Goal: Task Accomplishment & Management: Use online tool/utility

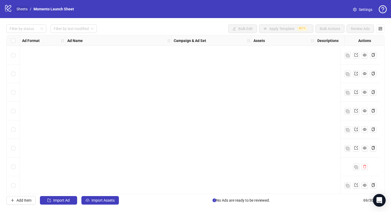
scroll to position [1140, 3]
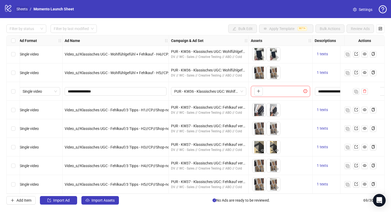
click at [21, 9] on link "Sheets" at bounding box center [21, 9] width 13 height 6
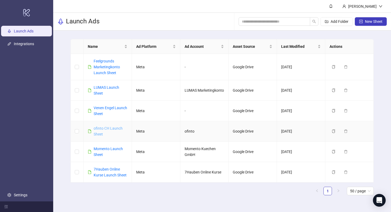
click at [112, 129] on link "ofinto CH Launch Sheet" at bounding box center [108, 131] width 29 height 10
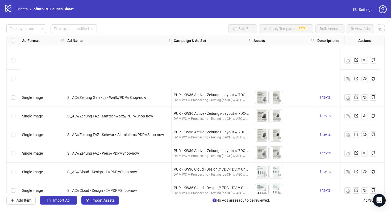
scroll to position [711, 0]
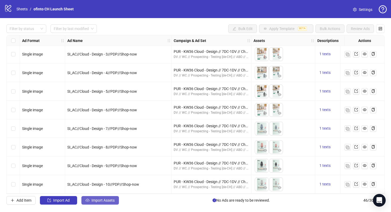
click at [109, 202] on span "Import Assets" at bounding box center [103, 201] width 23 height 4
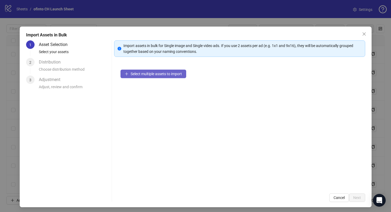
click at [152, 77] on button "Select multiple assets to import" at bounding box center [154, 74] width 66 height 9
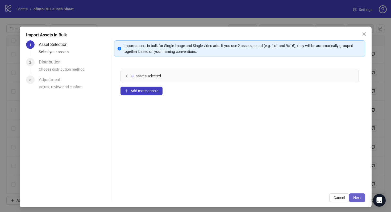
click at [355, 195] on button "Next" at bounding box center [357, 198] width 16 height 9
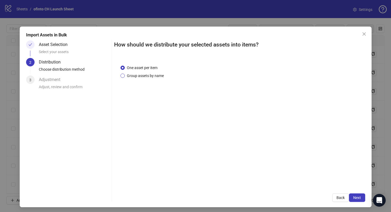
click at [157, 76] on span "Group assets by name" at bounding box center [145, 76] width 41 height 6
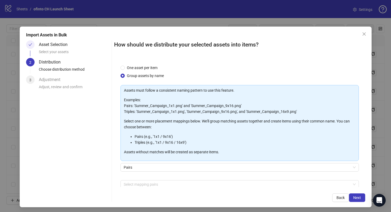
scroll to position [27, 0]
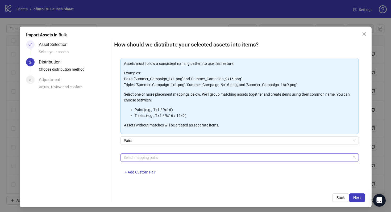
click at [212, 161] on div "Select mapping pairs" at bounding box center [240, 158] width 239 height 9
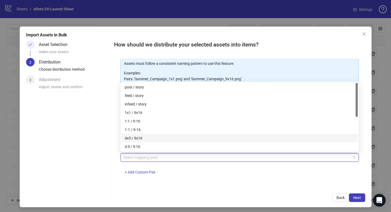
click at [199, 139] on div "4x5 / 9x16" at bounding box center [240, 139] width 230 height 6
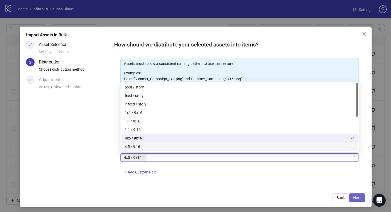
click at [356, 196] on span "Next" at bounding box center [358, 198] width 8 height 4
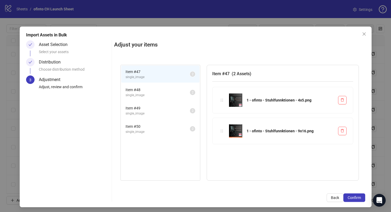
click at [162, 96] on span "single_image" at bounding box center [158, 95] width 64 height 5
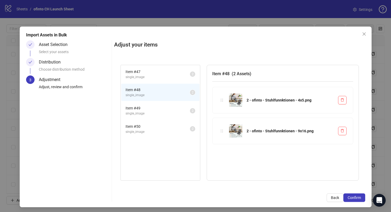
click at [161, 106] on span "Item # 49" at bounding box center [158, 108] width 64 height 6
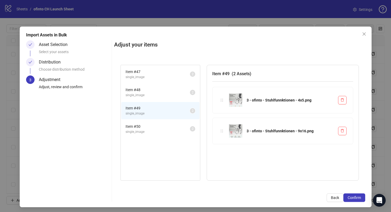
click at [161, 123] on li "Item # 50 single_image 2" at bounding box center [160, 129] width 78 height 17
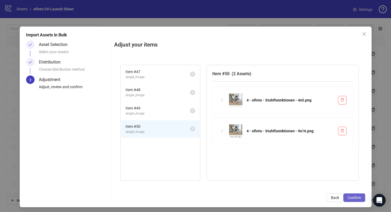
click at [351, 197] on span "Confirm" at bounding box center [354, 198] width 13 height 4
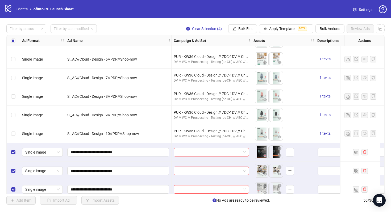
scroll to position [786, 0]
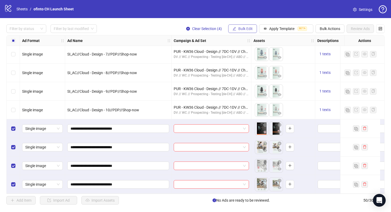
click at [247, 32] on button "Bulk Edit" at bounding box center [242, 28] width 29 height 9
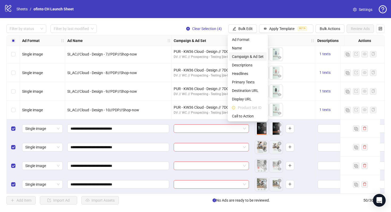
click at [251, 58] on span "Campaign & Ad Set" at bounding box center [248, 57] width 32 height 6
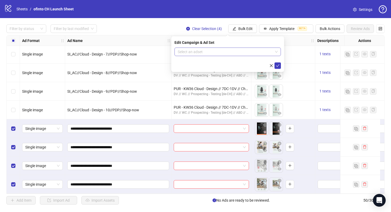
click at [217, 50] on input "search" at bounding box center [225, 52] width 95 height 8
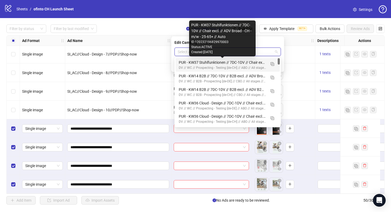
click at [220, 64] on div "PUR - KW37 Stuhlfunktionen // 7DC-1DV // Chair excl. // ADV Broad - CH - m/w - …" at bounding box center [222, 63] width 87 height 6
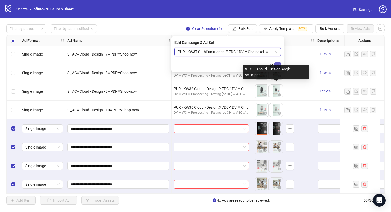
click at [277, 65] on icon "check" at bounding box center [278, 66] width 4 height 4
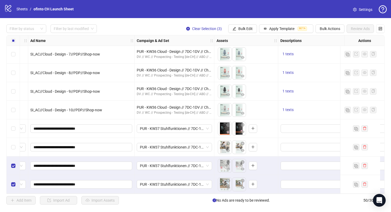
scroll to position [786, 128]
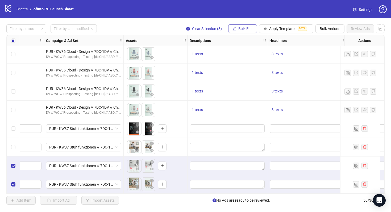
click at [245, 28] on span "Bulk Edit" at bounding box center [246, 29] width 14 height 4
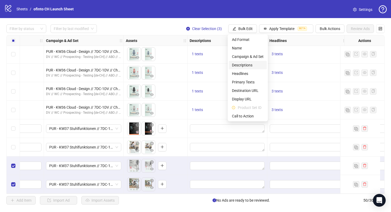
click at [247, 65] on span "Descriptions" at bounding box center [248, 65] width 32 height 6
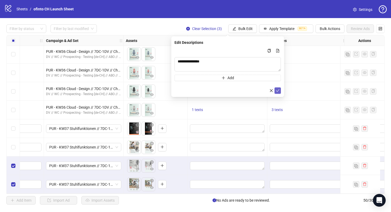
click at [278, 91] on icon "check" at bounding box center [278, 91] width 4 height 4
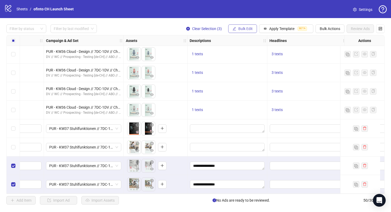
click at [246, 30] on span "Bulk Edit" at bounding box center [246, 29] width 14 height 4
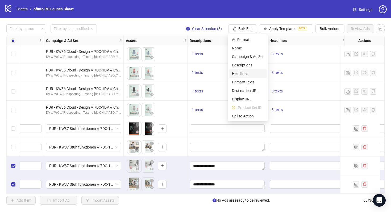
click at [250, 74] on span "Headlines" at bounding box center [248, 74] width 32 height 6
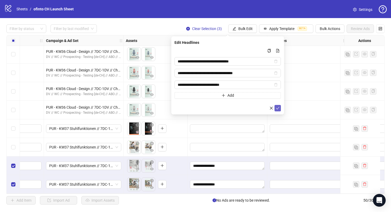
click at [277, 108] on icon "check" at bounding box center [278, 108] width 4 height 4
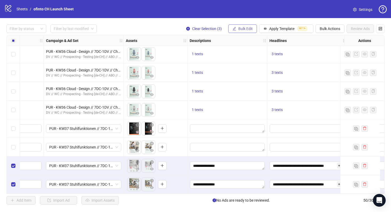
click at [239, 28] on span "Bulk Edit" at bounding box center [246, 29] width 14 height 4
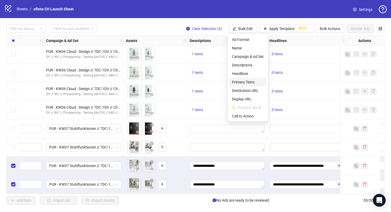
click at [248, 81] on span "Primary Texts" at bounding box center [248, 82] width 32 height 6
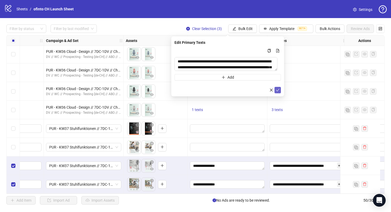
click at [278, 91] on icon "check" at bounding box center [277, 90] width 3 height 3
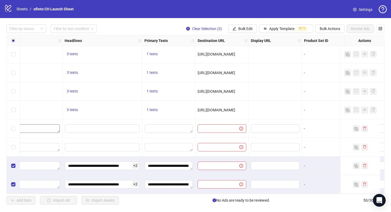
scroll to position [786, 348]
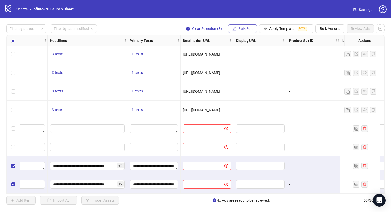
click at [239, 30] on span "Bulk Edit" at bounding box center [246, 29] width 14 height 4
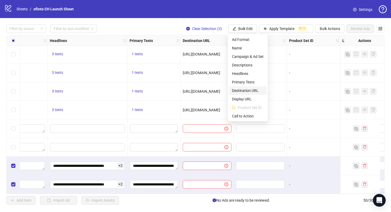
click at [246, 92] on span "Destination URL" at bounding box center [248, 91] width 32 height 6
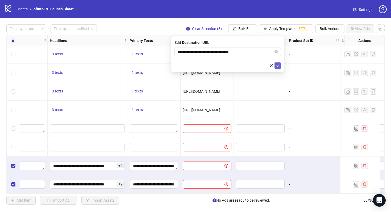
click at [279, 67] on icon "check" at bounding box center [278, 66] width 4 height 4
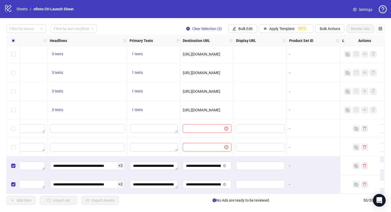
scroll to position [786, 497]
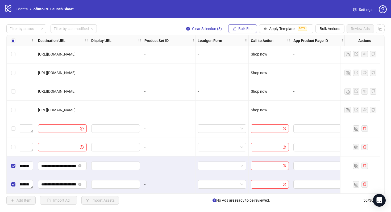
click at [248, 27] on span "Bulk Edit" at bounding box center [246, 29] width 14 height 4
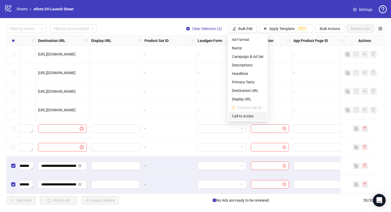
click at [249, 115] on span "Call to Action" at bounding box center [248, 116] width 32 height 6
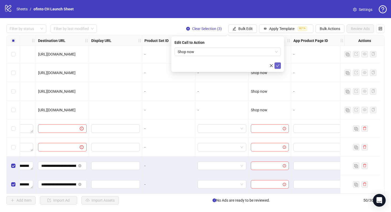
click at [278, 65] on icon "check" at bounding box center [278, 66] width 4 height 4
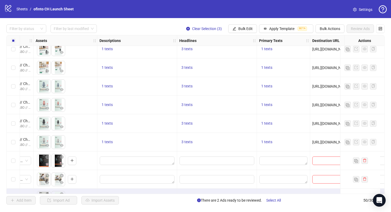
scroll to position [786, 218]
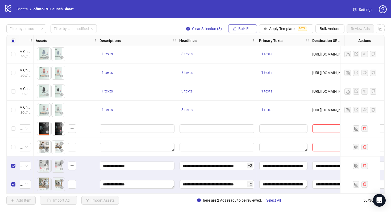
click at [239, 29] on span "Bulk Edit" at bounding box center [246, 29] width 14 height 4
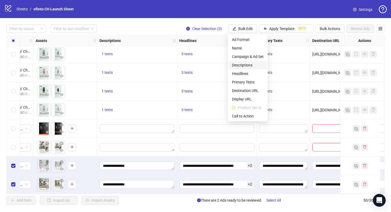
click at [246, 67] on span "Descriptions" at bounding box center [248, 65] width 32 height 6
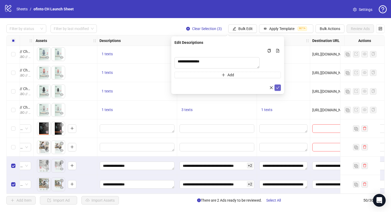
click at [278, 89] on icon "check" at bounding box center [277, 88] width 3 height 3
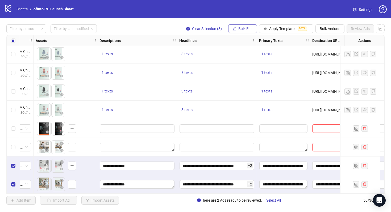
click at [241, 30] on span "Bulk Edit" at bounding box center [246, 29] width 14 height 4
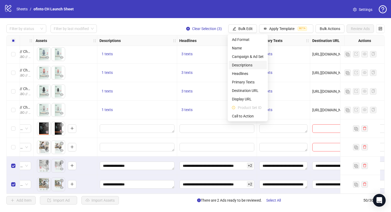
click at [250, 63] on span "Descriptions" at bounding box center [248, 65] width 32 height 6
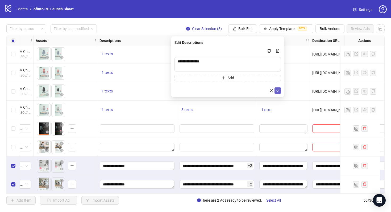
click at [277, 89] on icon "check" at bounding box center [278, 91] width 4 height 4
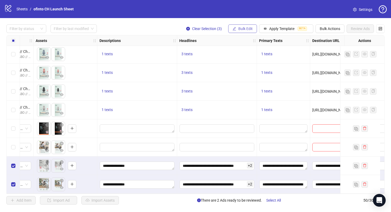
click at [244, 27] on span "Bulk Edit" at bounding box center [246, 29] width 14 height 4
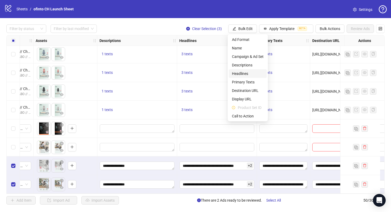
click at [250, 73] on span "Headlines" at bounding box center [248, 74] width 32 height 6
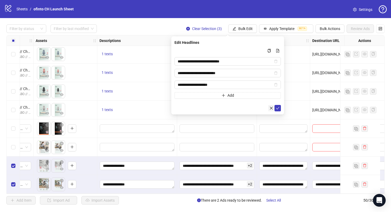
click at [271, 108] on icon "close" at bounding box center [271, 108] width 3 height 3
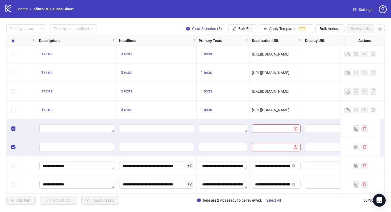
scroll to position [786, 307]
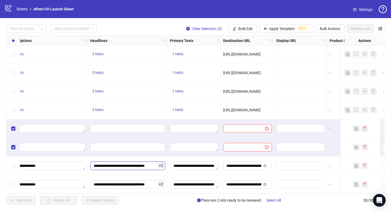
click at [130, 164] on input "**********" at bounding box center [128, 166] width 75 height 9
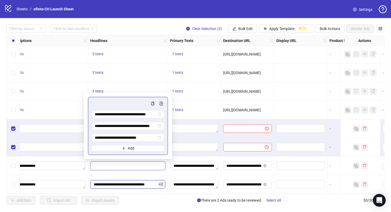
click at [141, 184] on input "**********" at bounding box center [128, 185] width 75 height 9
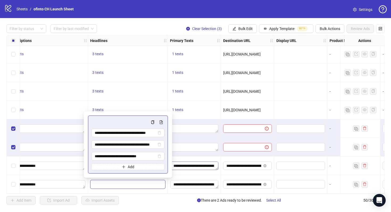
click at [192, 162] on textarea "Edit values" at bounding box center [194, 166] width 48 height 9
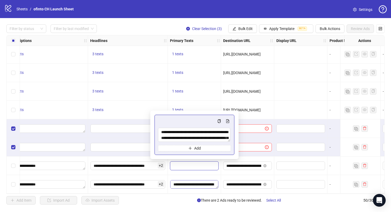
click at [202, 184] on textarea "Edit values" at bounding box center [194, 185] width 48 height 9
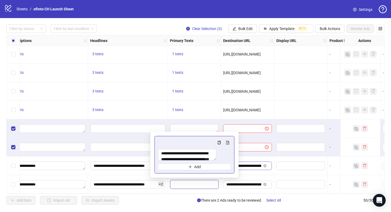
click at [247, 163] on input "**********" at bounding box center [244, 166] width 35 height 6
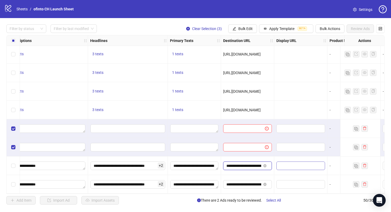
drag, startPoint x: 250, startPoint y: 164, endPoint x: 283, endPoint y: 164, distance: 33.0
drag, startPoint x: 246, startPoint y: 165, endPoint x: 289, endPoint y: 165, distance: 42.6
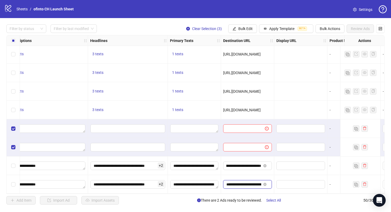
click at [250, 182] on input "**********" at bounding box center [244, 185] width 35 height 6
drag, startPoint x: 251, startPoint y: 184, endPoint x: 284, endPoint y: 184, distance: 32.2
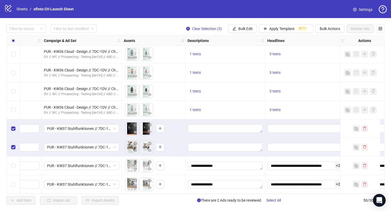
scroll to position [786, 77]
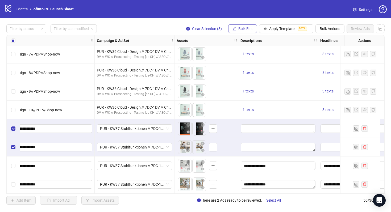
click at [247, 29] on span "Bulk Edit" at bounding box center [246, 29] width 14 height 4
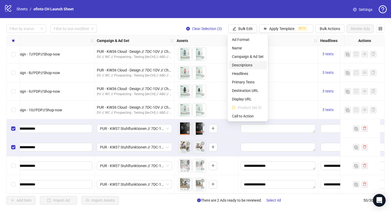
click at [248, 64] on span "Descriptions" at bounding box center [248, 65] width 32 height 6
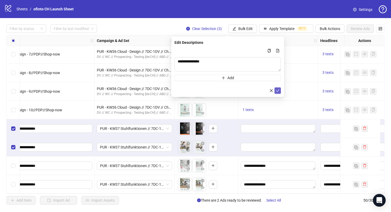
click at [280, 89] on icon "check" at bounding box center [278, 91] width 4 height 4
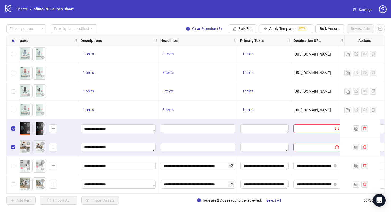
scroll to position [786, 278]
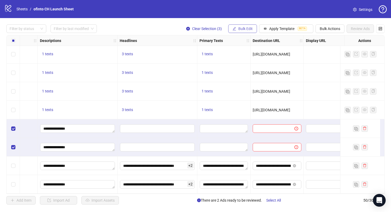
click at [237, 29] on button "Bulk Edit" at bounding box center [242, 28] width 29 height 9
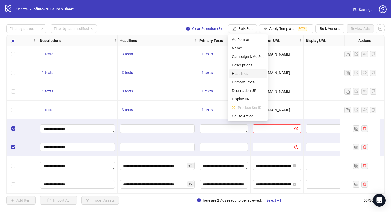
click at [249, 72] on span "Headlines" at bounding box center [248, 74] width 32 height 6
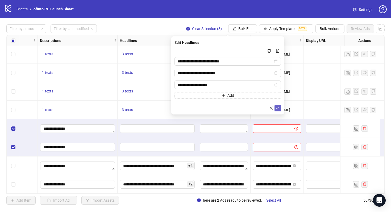
click at [277, 105] on button "submit" at bounding box center [278, 108] width 6 height 6
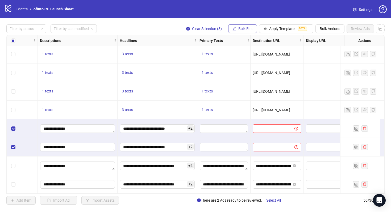
click at [244, 30] on span "Bulk Edit" at bounding box center [246, 29] width 14 height 4
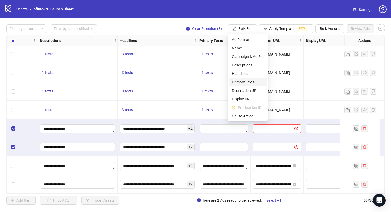
click at [249, 83] on span "Primary Texts" at bounding box center [248, 82] width 32 height 6
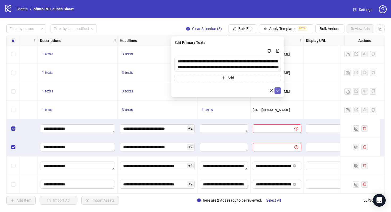
click at [278, 91] on icon "check" at bounding box center [278, 91] width 4 height 4
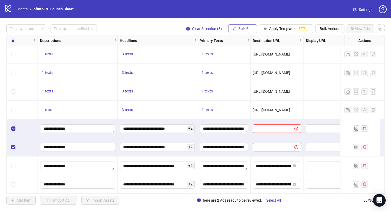
click at [247, 29] on span "Bulk Edit" at bounding box center [246, 29] width 14 height 4
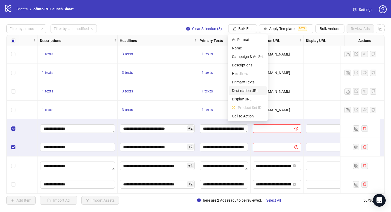
click at [251, 92] on span "Destination URL" at bounding box center [248, 91] width 32 height 6
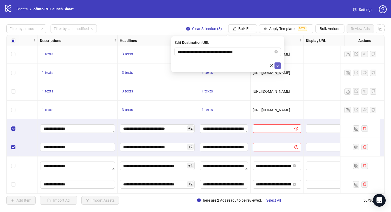
click at [277, 67] on icon "check" at bounding box center [278, 66] width 4 height 4
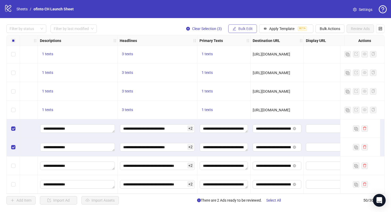
click at [249, 29] on span "Bulk Edit" at bounding box center [246, 29] width 14 height 4
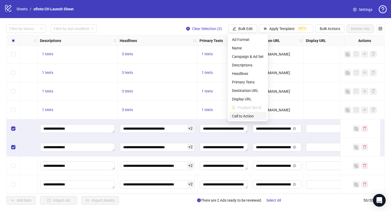
click at [252, 116] on span "Call to Action" at bounding box center [248, 116] width 32 height 6
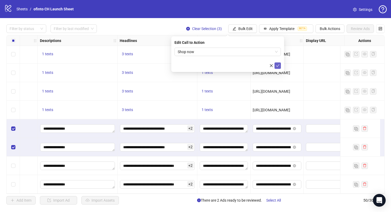
click at [277, 64] on icon "check" at bounding box center [278, 66] width 4 height 4
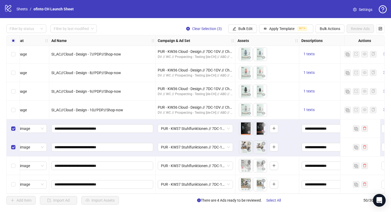
scroll to position [786, 0]
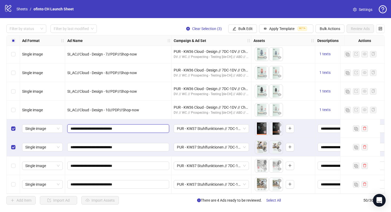
click at [87, 126] on input "**********" at bounding box center [118, 129] width 95 height 6
drag, startPoint x: 89, startPoint y: 126, endPoint x: 50, endPoint y: 126, distance: 38.6
click at [119, 126] on input "**********" at bounding box center [118, 129] width 95 height 6
click at [98, 127] on input "**********" at bounding box center [118, 129] width 95 height 6
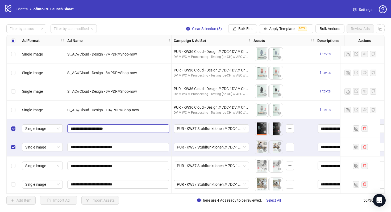
click at [118, 127] on input "**********" at bounding box center [118, 129] width 95 height 6
type input "**********"
click at [127, 146] on input "**********" at bounding box center [118, 148] width 95 height 6
paste input "**********"
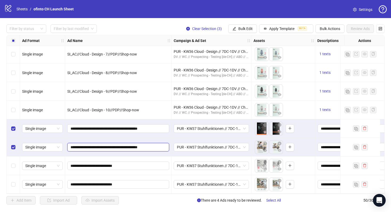
click at [126, 145] on input "**********" at bounding box center [118, 148] width 95 height 6
type input "**********"
click at [129, 163] on input "**********" at bounding box center [118, 166] width 95 height 6
paste input "**********"
drag, startPoint x: 122, startPoint y: 164, endPoint x: 113, endPoint y: 165, distance: 9.1
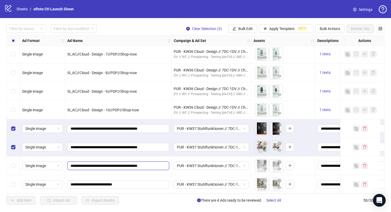
click at [113, 165] on input "**********" at bounding box center [118, 166] width 95 height 6
type input "**********"
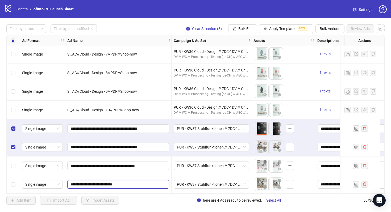
click at [127, 182] on input "**********" at bounding box center [118, 185] width 95 height 6
paste input "**********"
click at [124, 182] on input "**********" at bounding box center [118, 185] width 95 height 6
type input "**********"
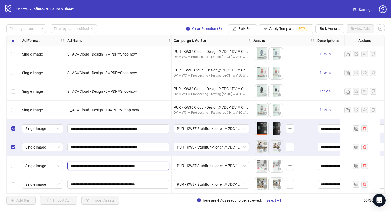
click at [142, 164] on input "**********" at bounding box center [118, 166] width 95 height 6
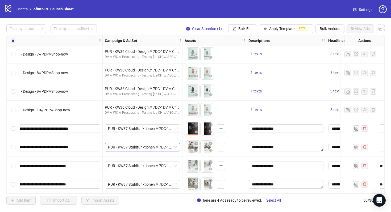
scroll to position [786, 70]
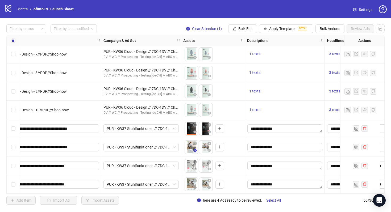
click at [195, 149] on icon "eye" at bounding box center [195, 150] width 4 height 3
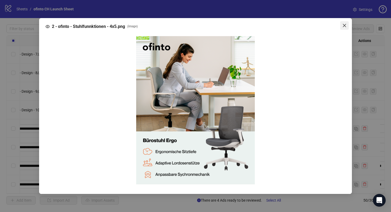
click at [345, 28] on button "Close" at bounding box center [345, 25] width 9 height 9
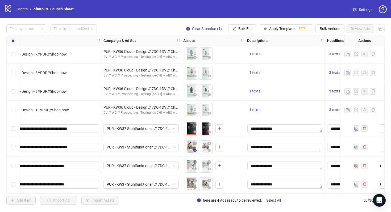
click at [196, 149] on icon "eye" at bounding box center [195, 150] width 4 height 3
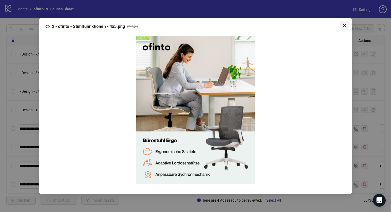
click at [344, 23] on icon "close" at bounding box center [345, 25] width 4 height 4
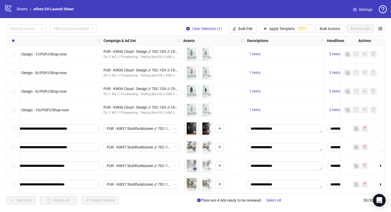
click at [195, 170] on button "button" at bounding box center [195, 169] width 6 height 6
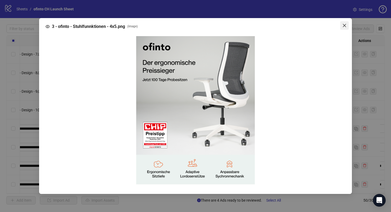
click at [343, 26] on icon "close" at bounding box center [345, 25] width 4 height 4
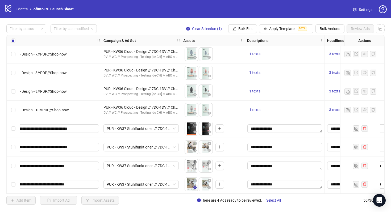
click at [195, 186] on icon "eye" at bounding box center [195, 188] width 4 height 4
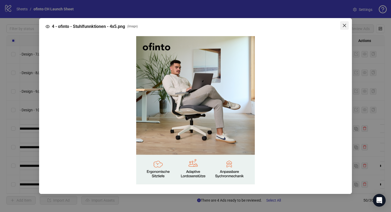
click at [342, 23] on span "Close" at bounding box center [345, 25] width 9 height 4
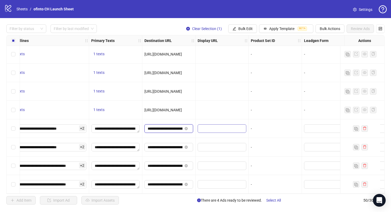
scroll to position [0, 33]
drag, startPoint x: 160, startPoint y: 126, endPoint x: 211, endPoint y: 128, distance: 50.4
drag, startPoint x: 164, startPoint y: 144, endPoint x: 219, endPoint y: 144, distance: 54.6
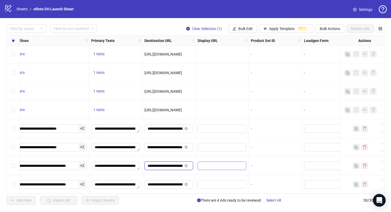
scroll to position [0, 29]
drag, startPoint x: 174, startPoint y: 164, endPoint x: 232, endPoint y: 164, distance: 58.6
drag, startPoint x: 172, startPoint y: 181, endPoint x: 237, endPoint y: 181, distance: 65.2
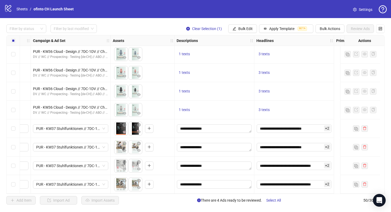
scroll to position [786, 0]
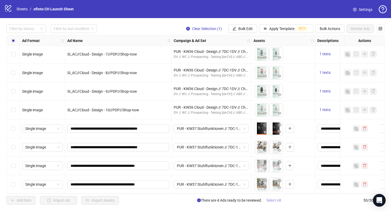
click at [273, 204] on button "Select All" at bounding box center [273, 200] width 23 height 9
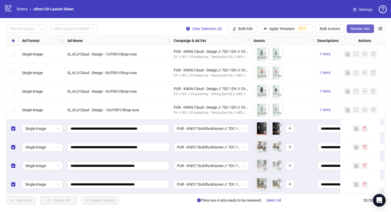
click at [364, 26] on button "Review Ads" at bounding box center [360, 28] width 27 height 9
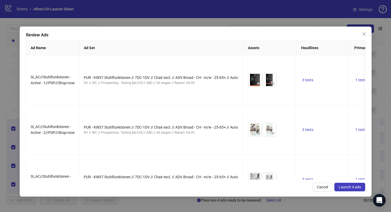
click at [359, 187] on span "Launch 4 ads" at bounding box center [350, 187] width 22 height 4
